Goal: Information Seeking & Learning: Learn about a topic

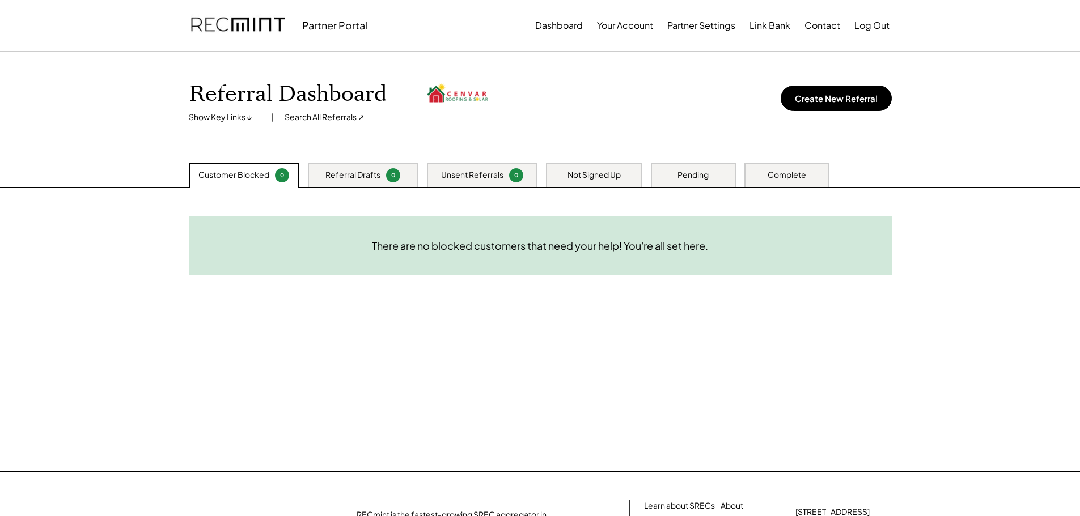
click at [223, 31] on img at bounding box center [238, 25] width 94 height 39
click at [256, 23] on img at bounding box center [238, 25] width 94 height 39
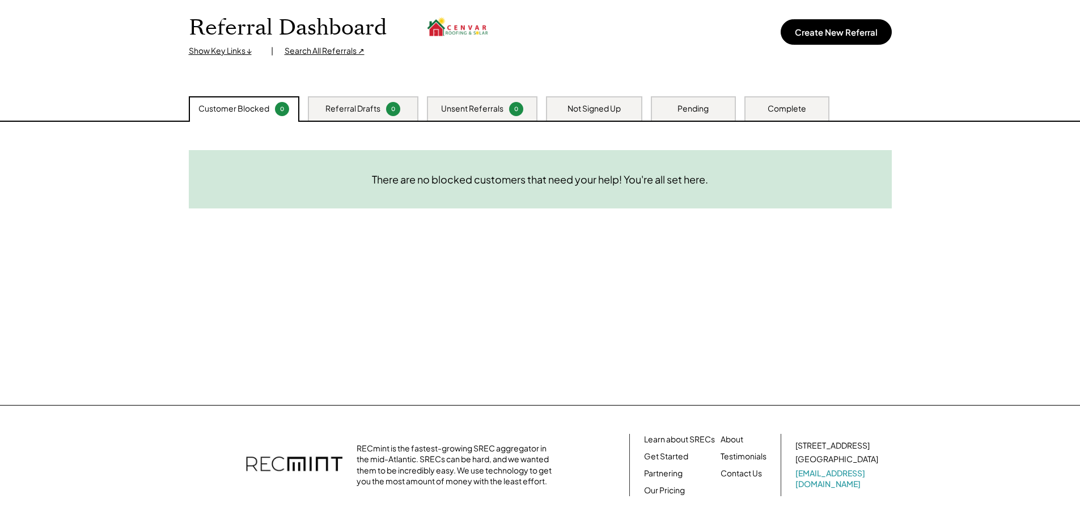
scroll to position [142, 0]
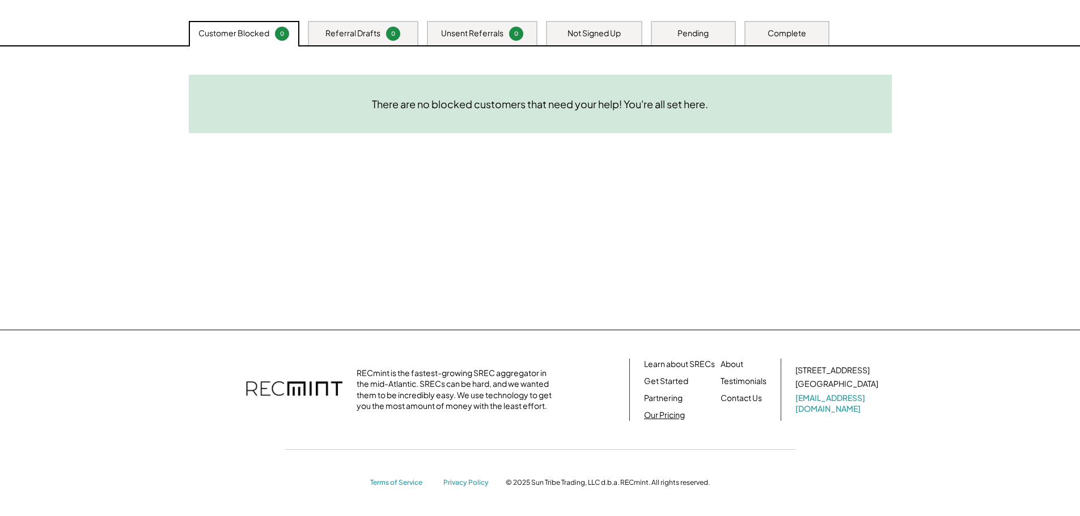
click at [673, 415] on link "Our Pricing" at bounding box center [664, 415] width 41 height 11
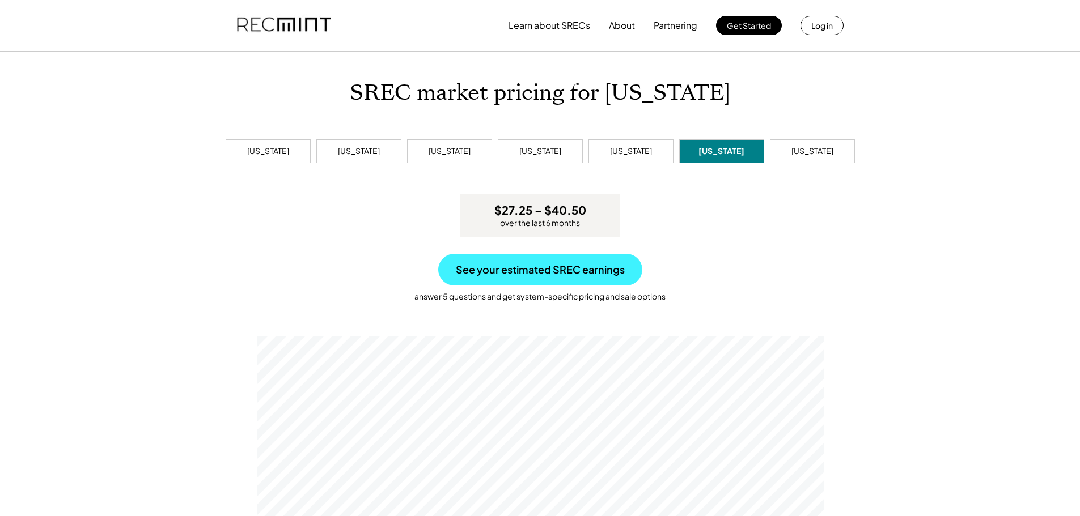
click at [568, 276] on button "See your estimated SREC earnings" at bounding box center [540, 270] width 204 height 32
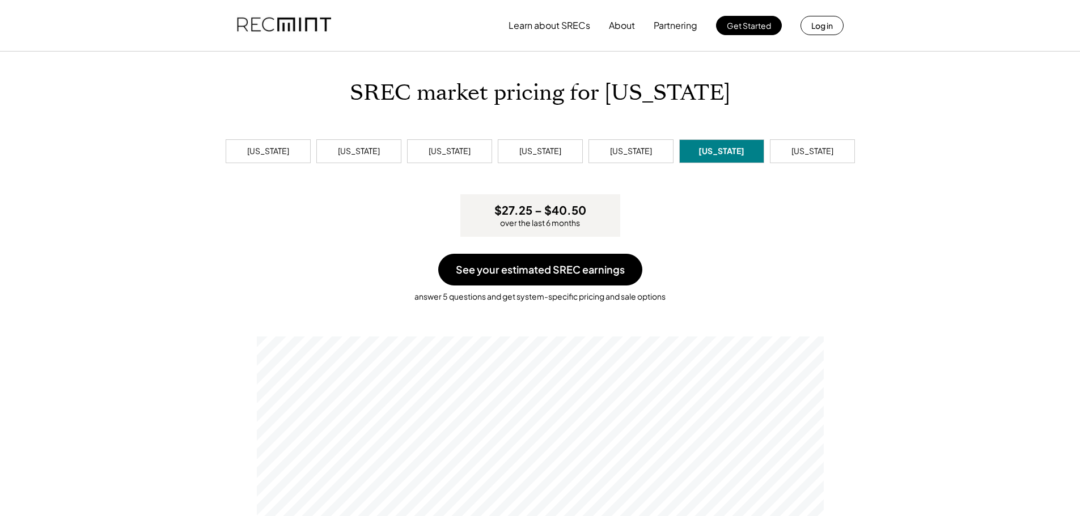
scroll to position [215, 567]
click at [285, 24] on img at bounding box center [284, 25] width 94 height 39
